Goal: Feedback & Contribution: Submit feedback/report problem

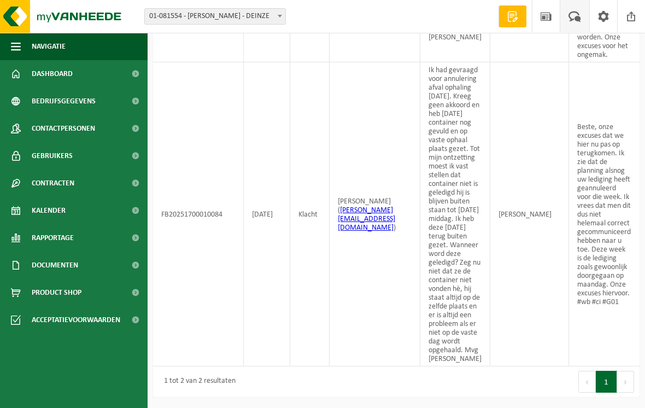
scroll to position [323, 0]
click at [572, 14] on span at bounding box center [575, 16] width 18 height 32
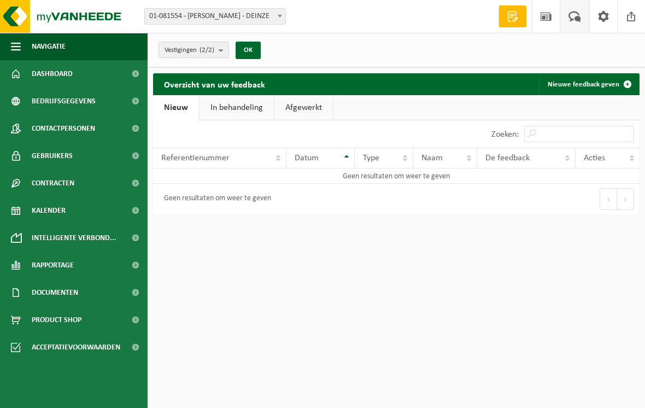
click at [78, 267] on link "Rapportage" at bounding box center [74, 265] width 148 height 27
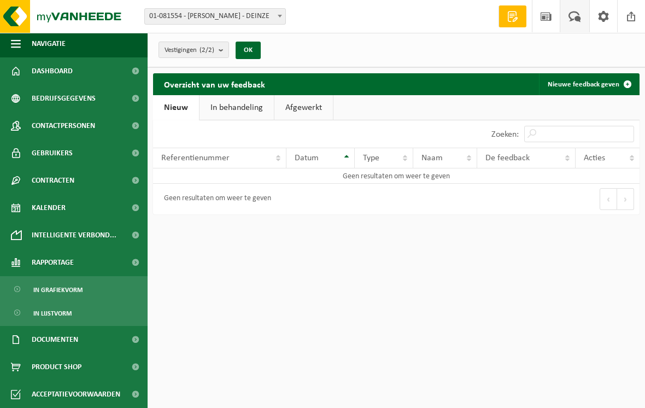
scroll to position [3, 0]
click at [59, 340] on span "Documenten" at bounding box center [55, 339] width 46 height 27
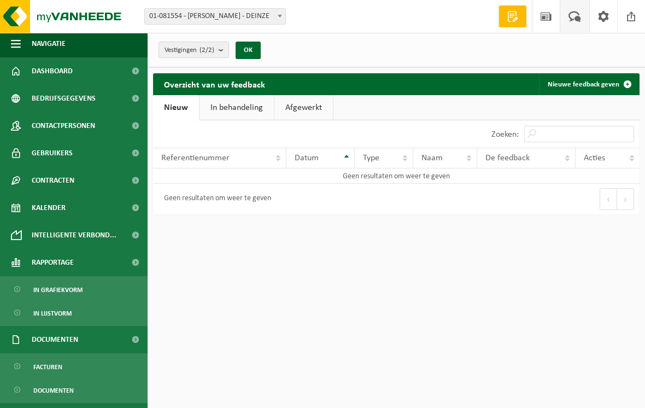
click at [63, 336] on span "Documenten" at bounding box center [55, 339] width 46 height 27
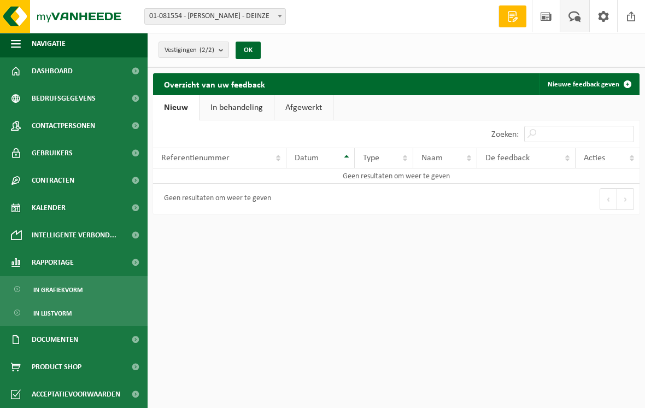
click at [133, 338] on span at bounding box center [135, 339] width 25 height 27
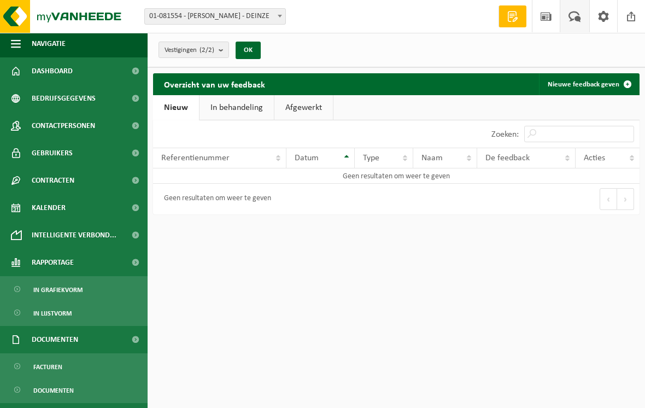
click at [133, 345] on span at bounding box center [135, 339] width 25 height 27
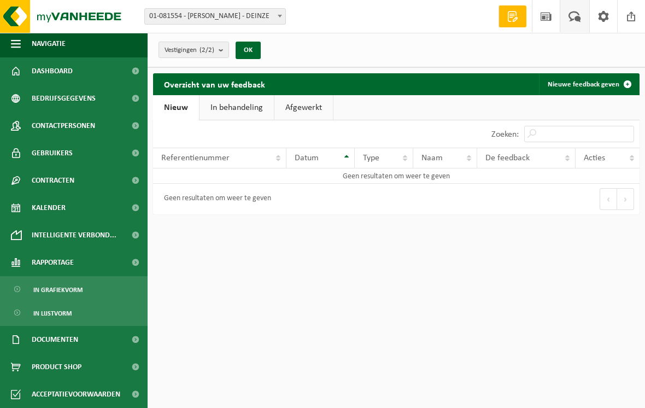
click at [141, 268] on span at bounding box center [135, 262] width 25 height 27
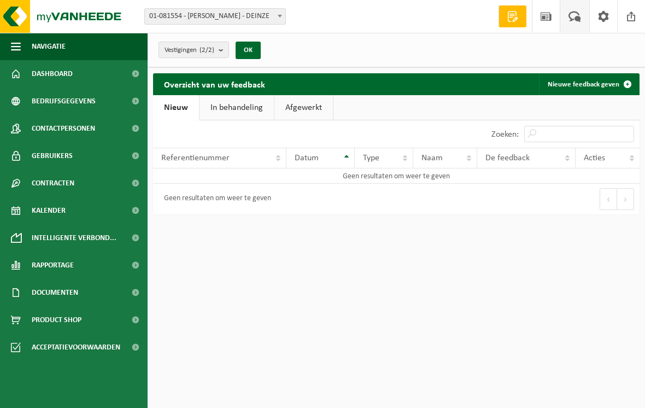
scroll to position [0, 0]
click at [138, 295] on span at bounding box center [135, 292] width 25 height 27
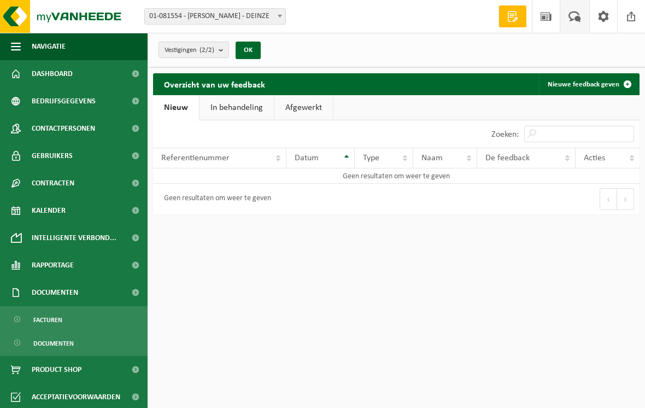
click at [78, 344] on link "Documenten" at bounding box center [74, 342] width 142 height 21
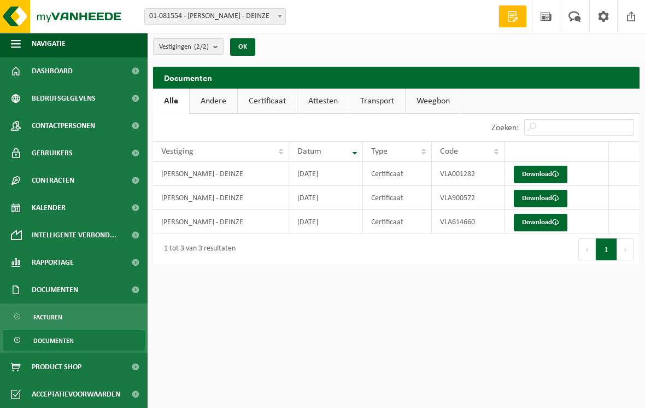
scroll to position [3, 0]
click at [574, 13] on span at bounding box center [575, 16] width 18 height 32
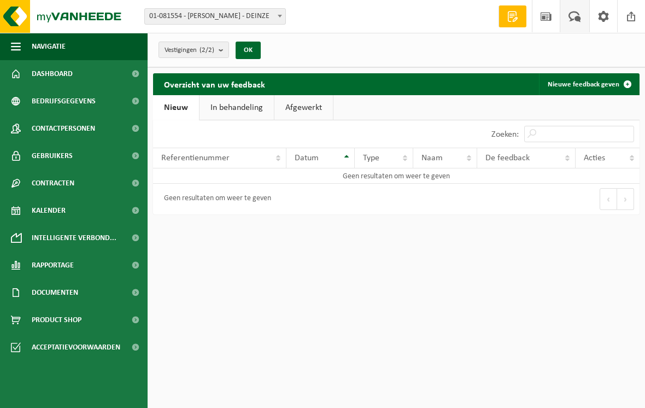
click at [575, 17] on span at bounding box center [575, 16] width 18 height 32
click at [178, 106] on link "Nieuw" at bounding box center [176, 107] width 46 height 25
click at [624, 85] on span at bounding box center [628, 84] width 22 height 22
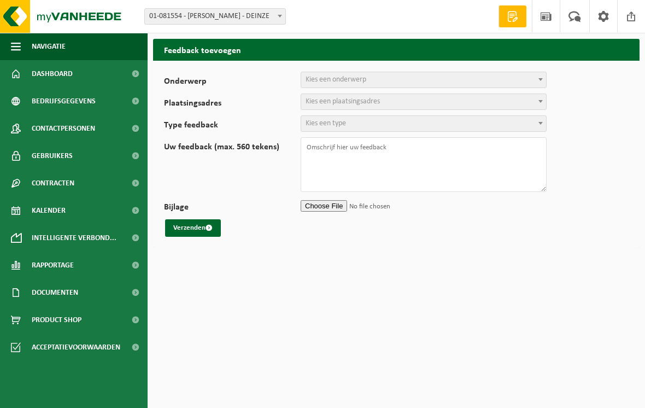
select select
click at [538, 79] on span at bounding box center [540, 79] width 11 height 14
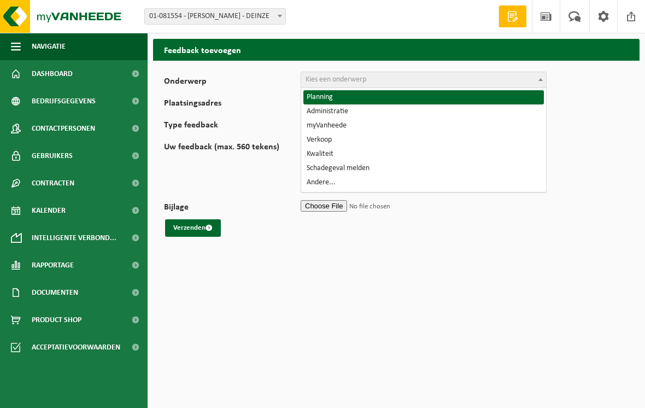
select select "1"
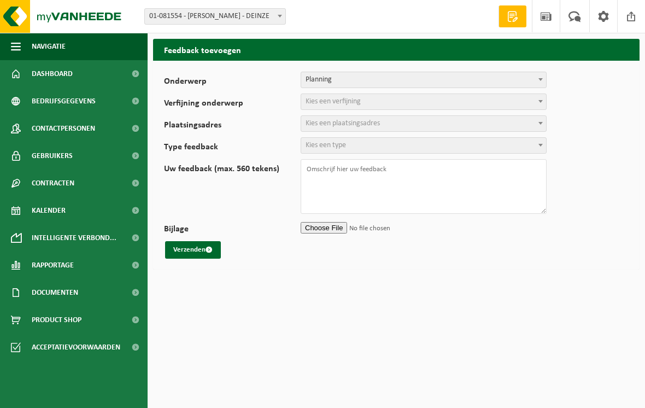
click at [534, 103] on span "Kies een verfijning" at bounding box center [423, 101] width 245 height 15
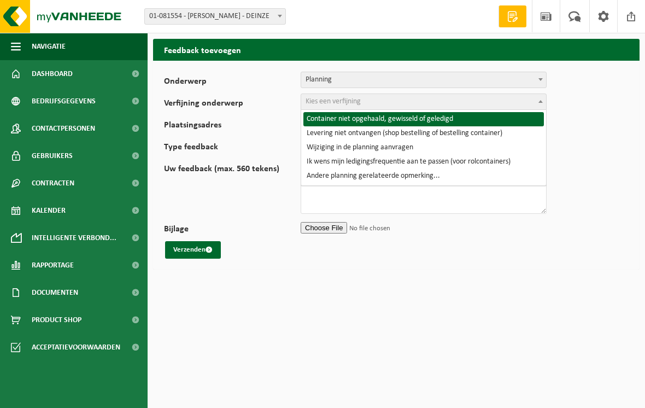
select select "2"
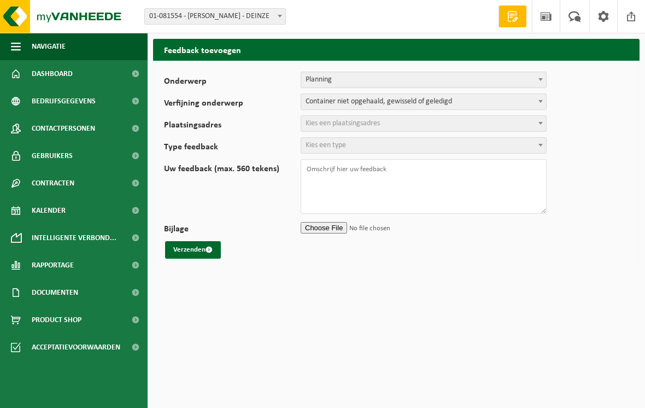
click at [539, 125] on span at bounding box center [540, 123] width 11 height 14
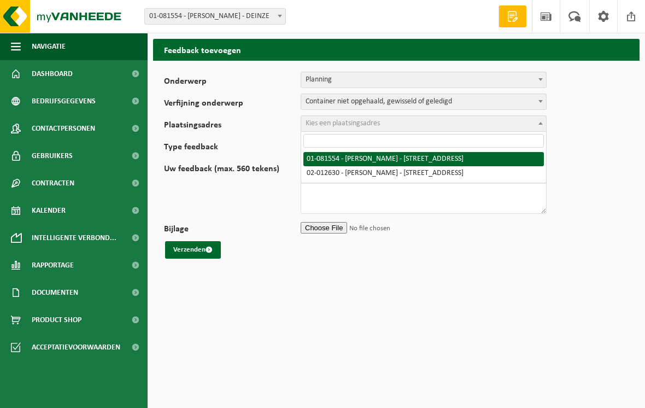
select select "11482"
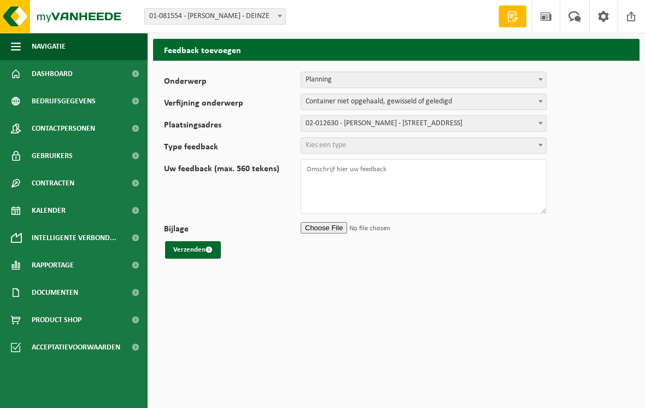
click at [537, 145] on span at bounding box center [540, 145] width 11 height 14
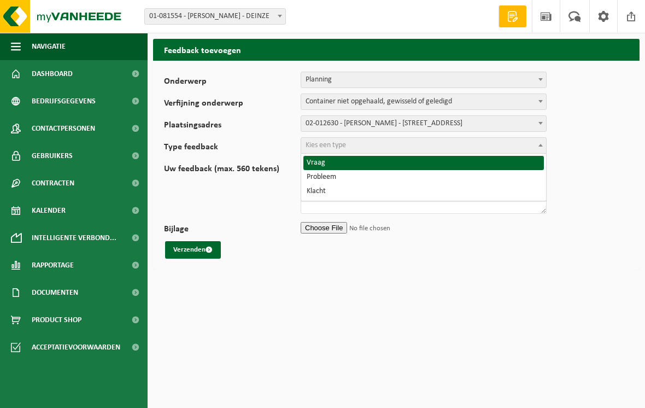
select select "COM"
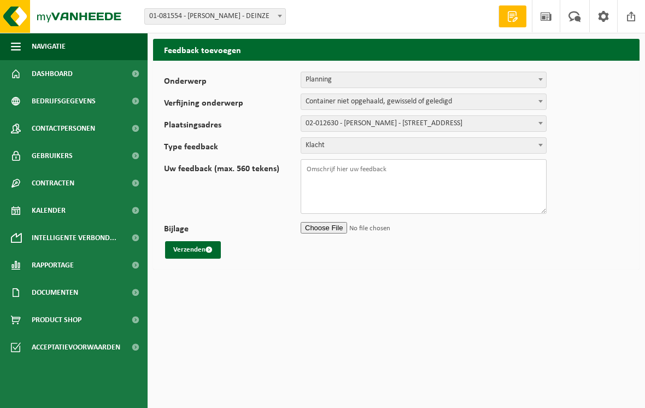
click at [317, 172] on textarea "Uw feedback (max. 560 tekens)" at bounding box center [424, 186] width 246 height 55
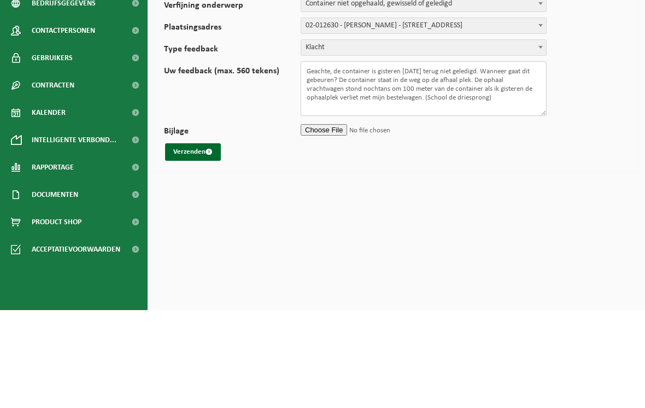
type textarea "Geachte, de container is gisteren [DATE] terug niet geledigd. Wanneer gaat dit …"
click at [217, 241] on button "Verzenden" at bounding box center [193, 249] width 56 height 17
